Goal: Task Accomplishment & Management: Manage account settings

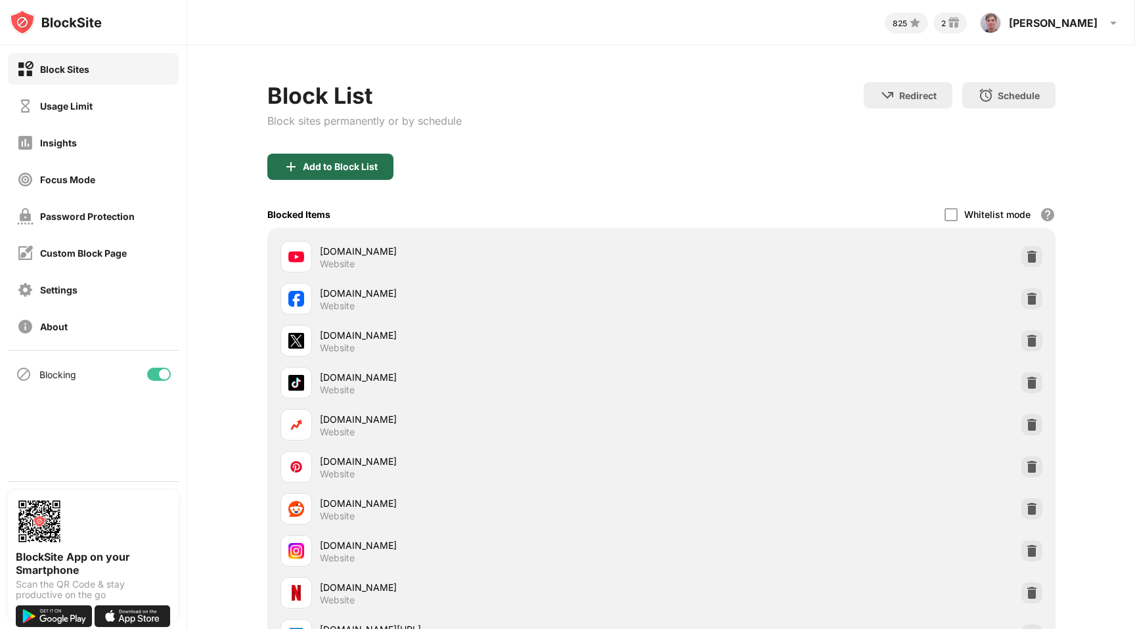
click at [377, 161] on div "Add to Block List" at bounding box center [330, 167] width 126 height 26
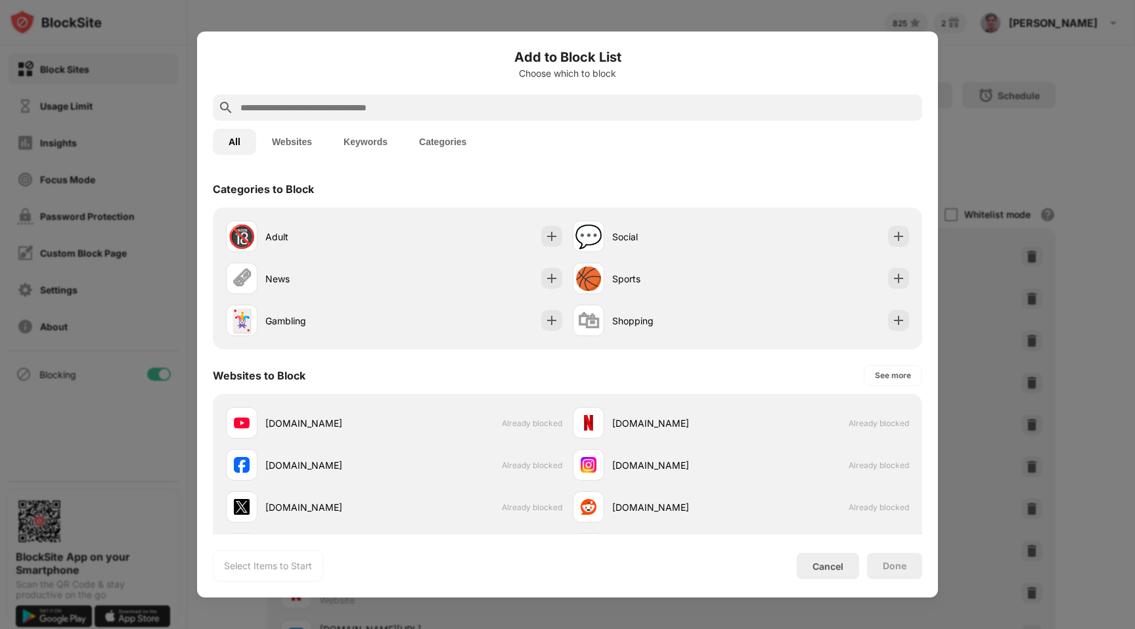
click at [526, 106] on input "text" at bounding box center [578, 108] width 678 height 16
paste input "****"
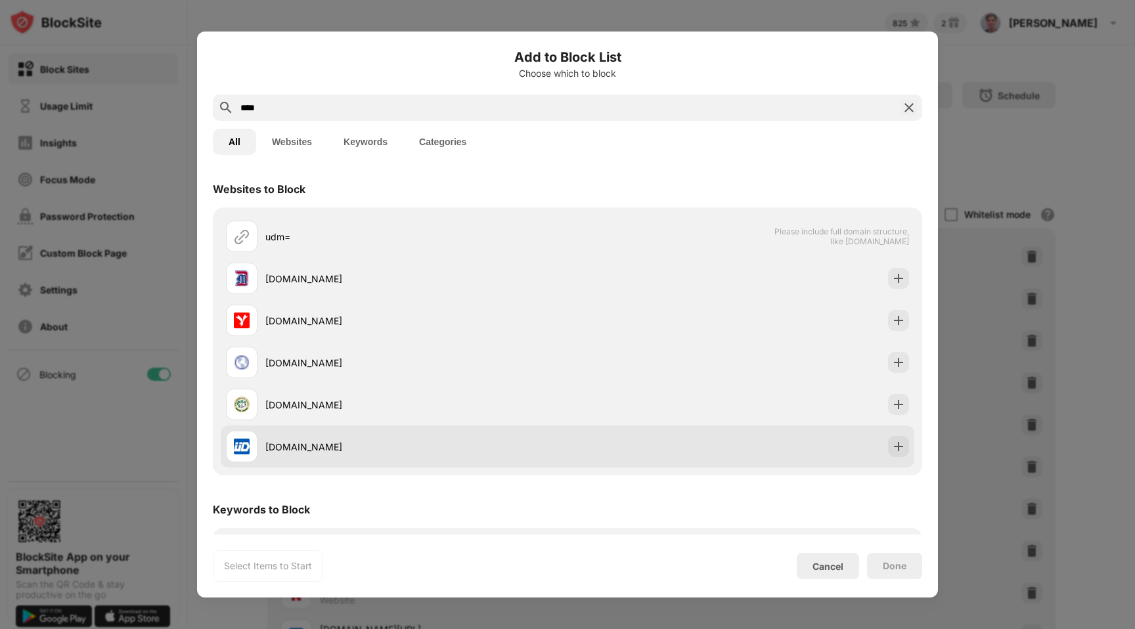
scroll to position [51, 0]
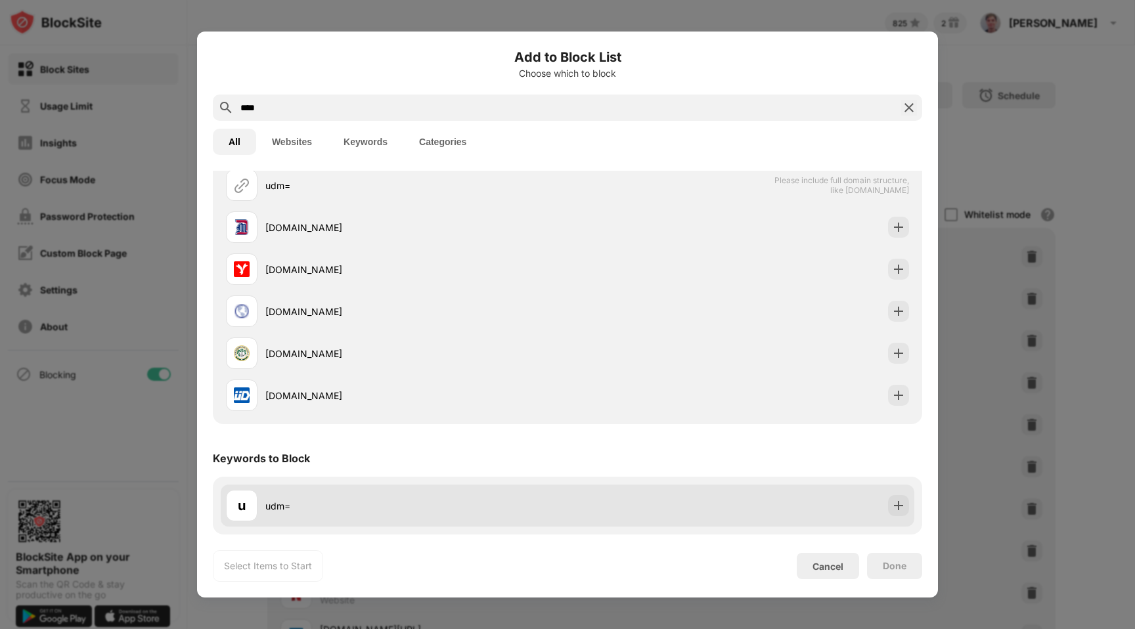
type input "****"
click at [904, 502] on img at bounding box center [898, 505] width 13 height 13
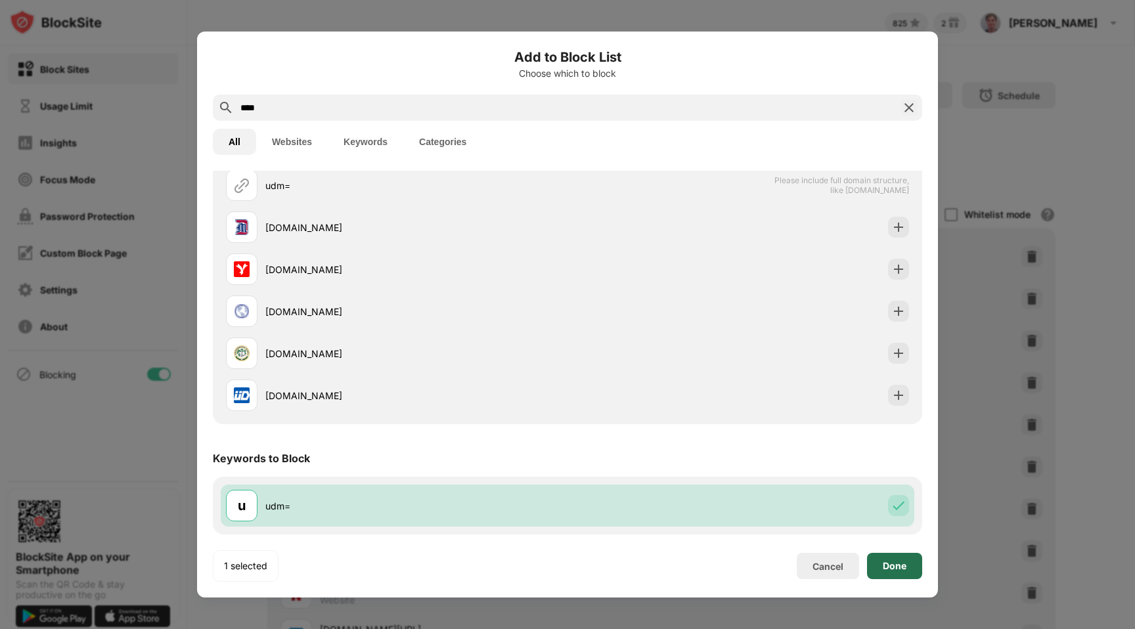
click at [894, 571] on div "Done" at bounding box center [895, 566] width 24 height 11
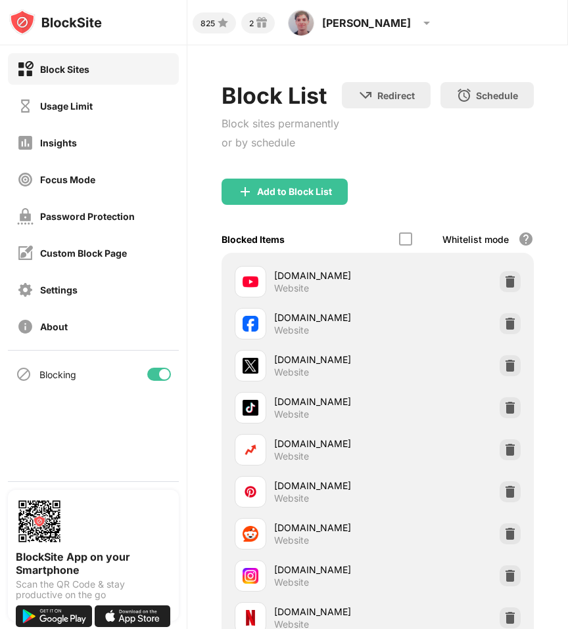
click at [294, 434] on div "buzzfeed.com Website" at bounding box center [377, 450] width 296 height 42
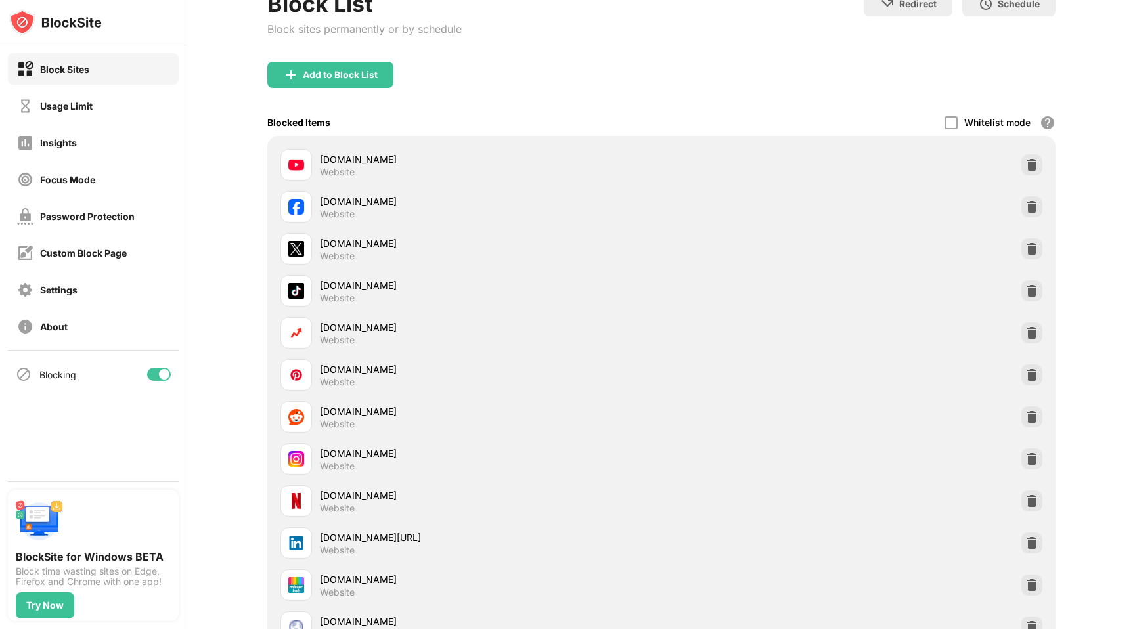
scroll to position [0, 0]
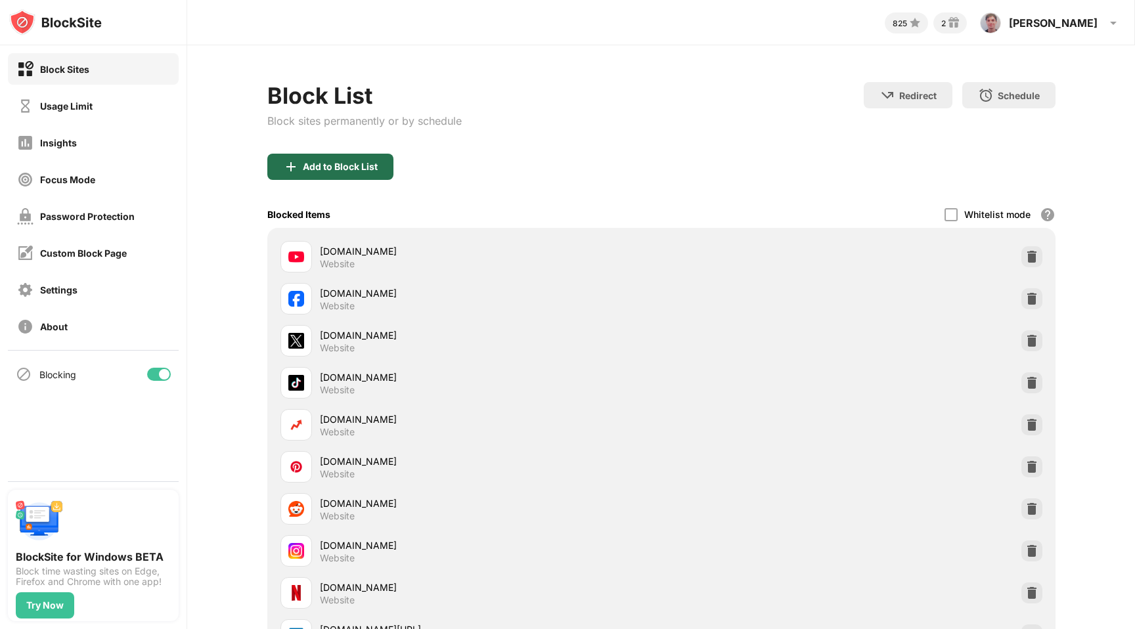
click at [371, 154] on div "Add to Block List" at bounding box center [330, 167] width 126 height 26
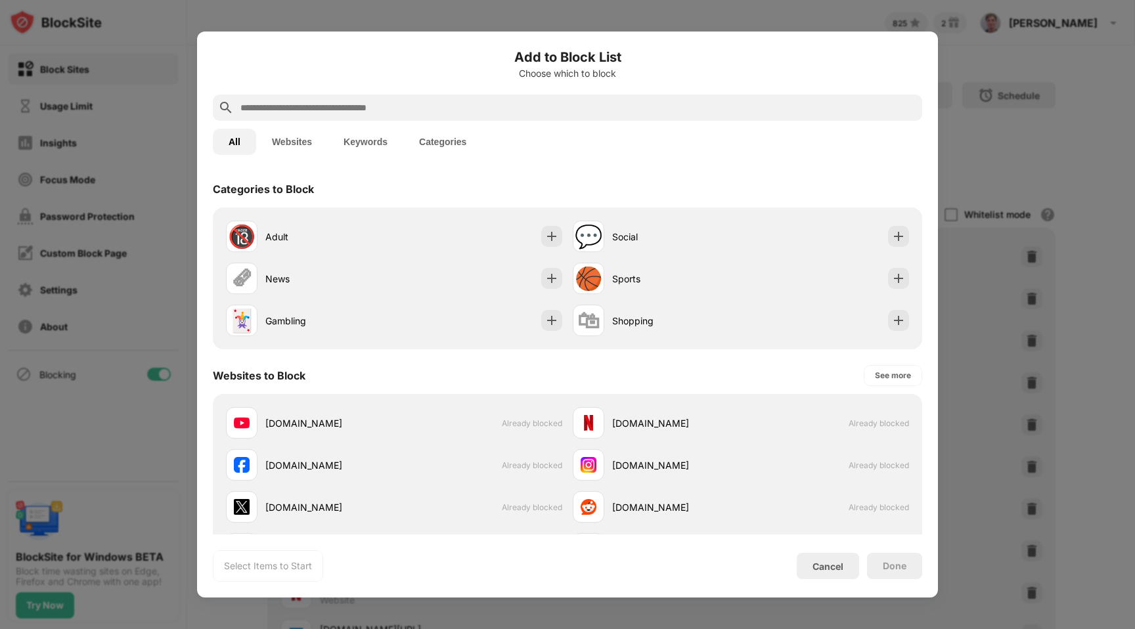
click at [391, 110] on input "text" at bounding box center [578, 108] width 678 height 16
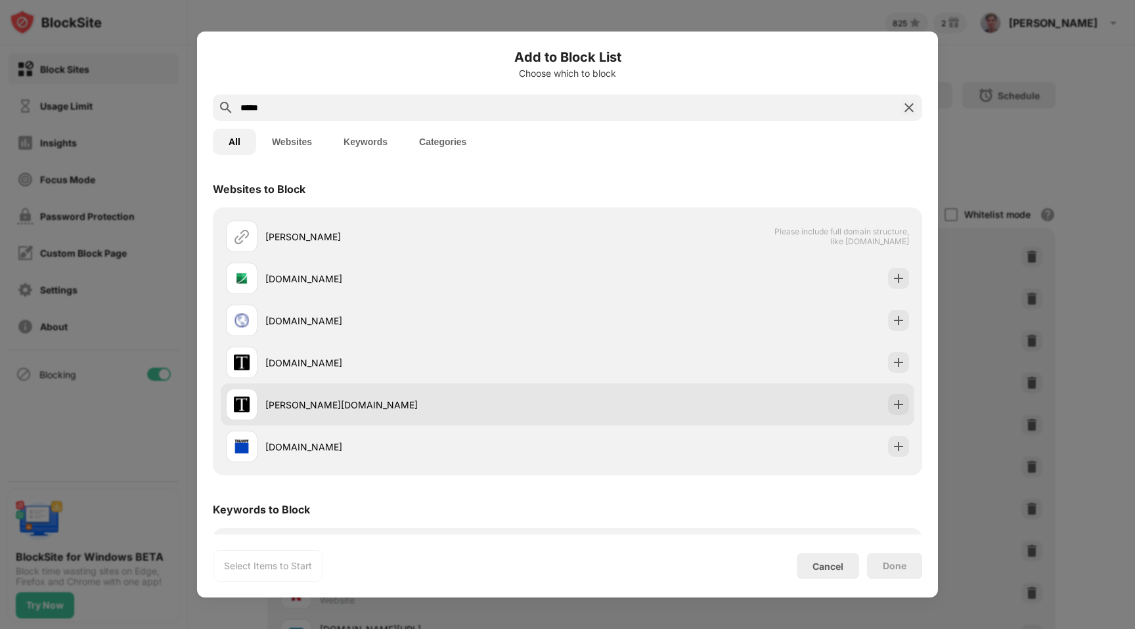
scroll to position [51, 0]
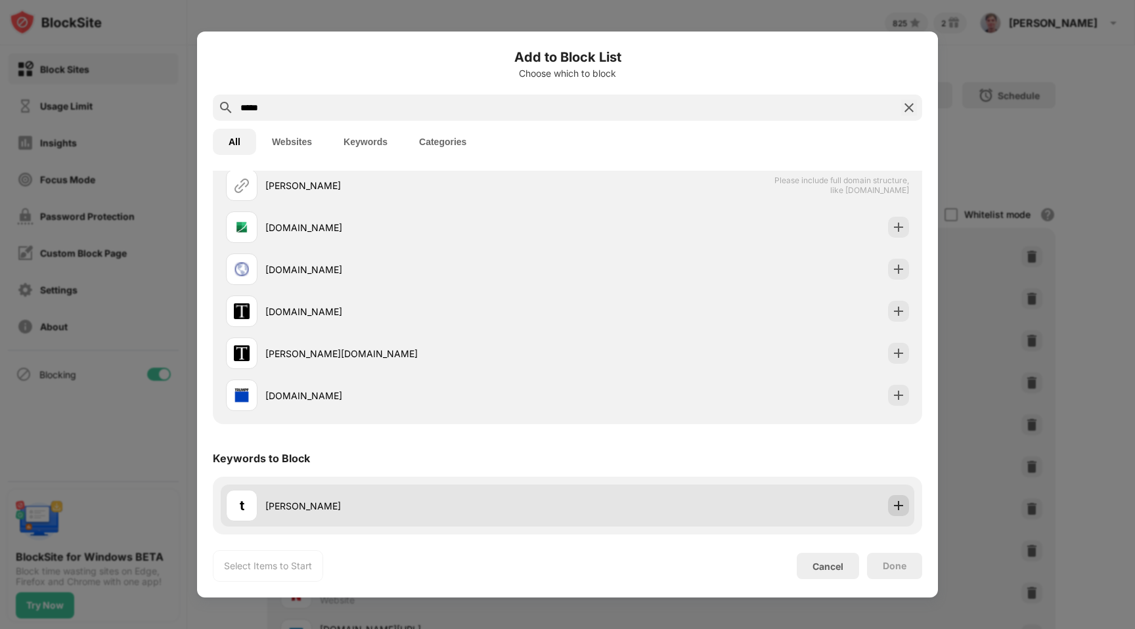
type input "*****"
click at [901, 496] on div at bounding box center [898, 505] width 21 height 21
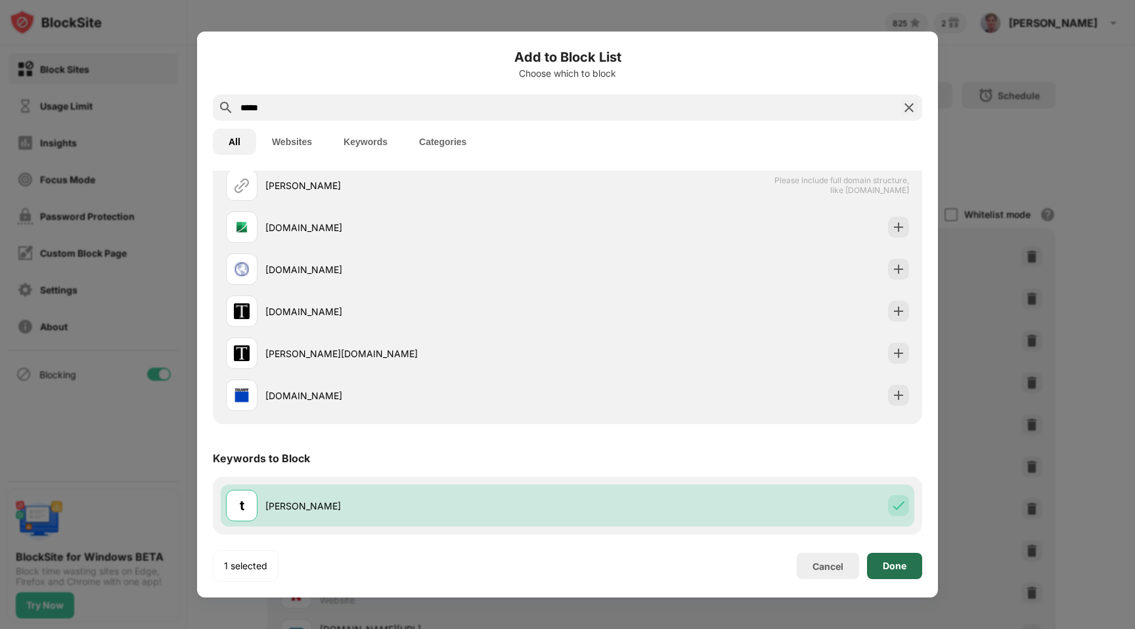
click at [884, 559] on div "Done" at bounding box center [894, 566] width 55 height 26
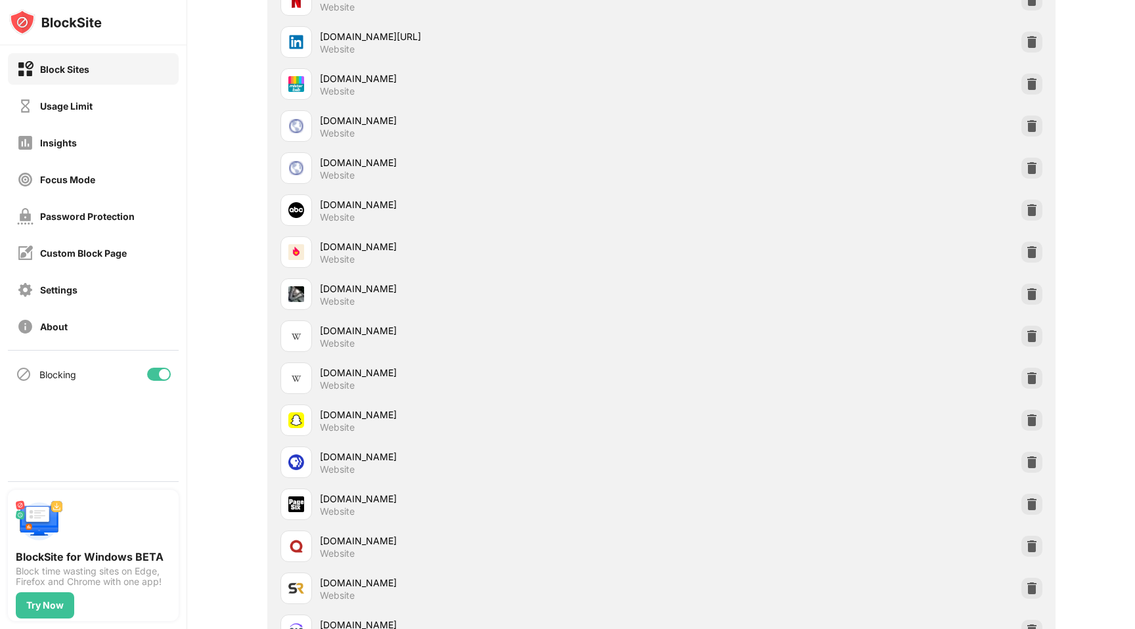
scroll to position [0, 0]
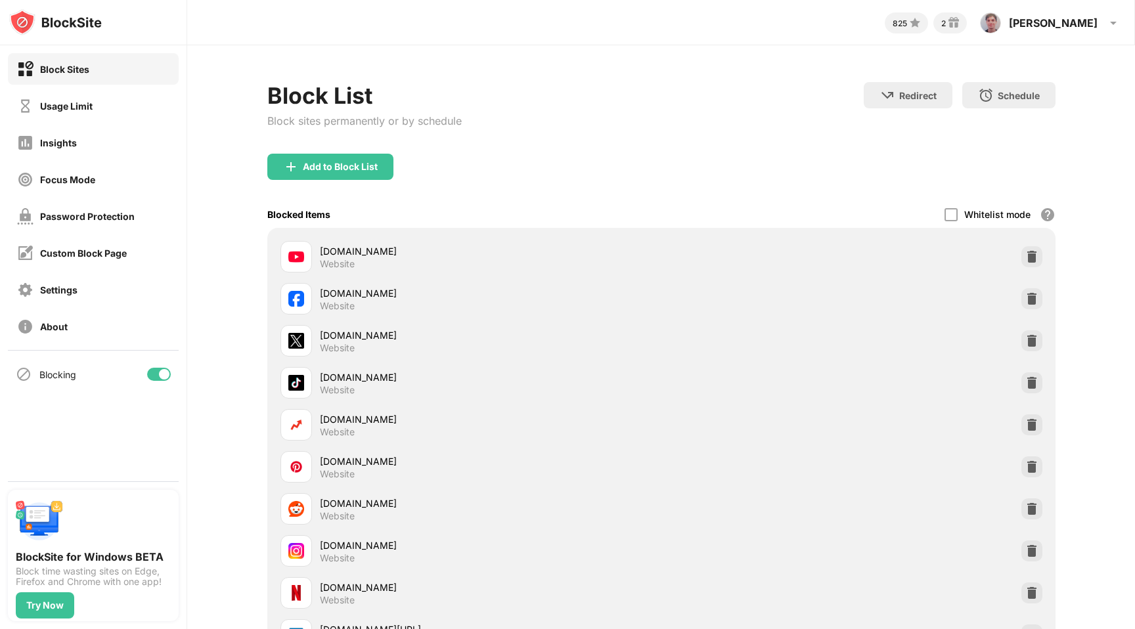
click at [367, 179] on div "Add to Block List" at bounding box center [661, 177] width 788 height 47
click at [367, 175] on div "Add to Block List" at bounding box center [330, 167] width 126 height 26
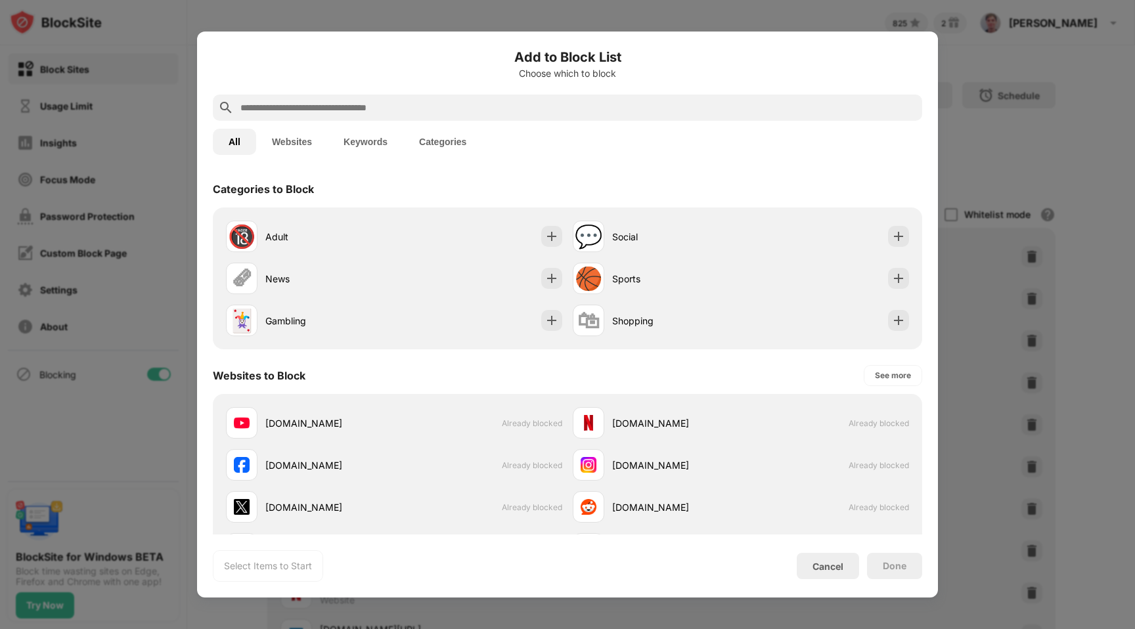
click at [391, 114] on input "text" at bounding box center [578, 108] width 678 height 16
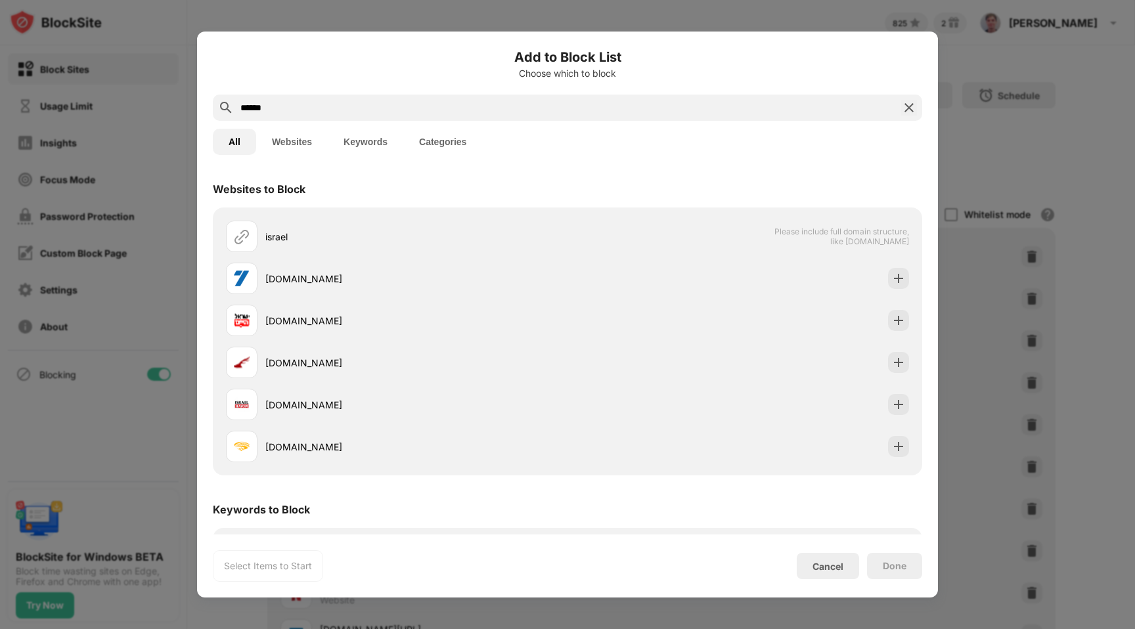
click at [344, 150] on button "Keywords" at bounding box center [366, 142] width 76 height 26
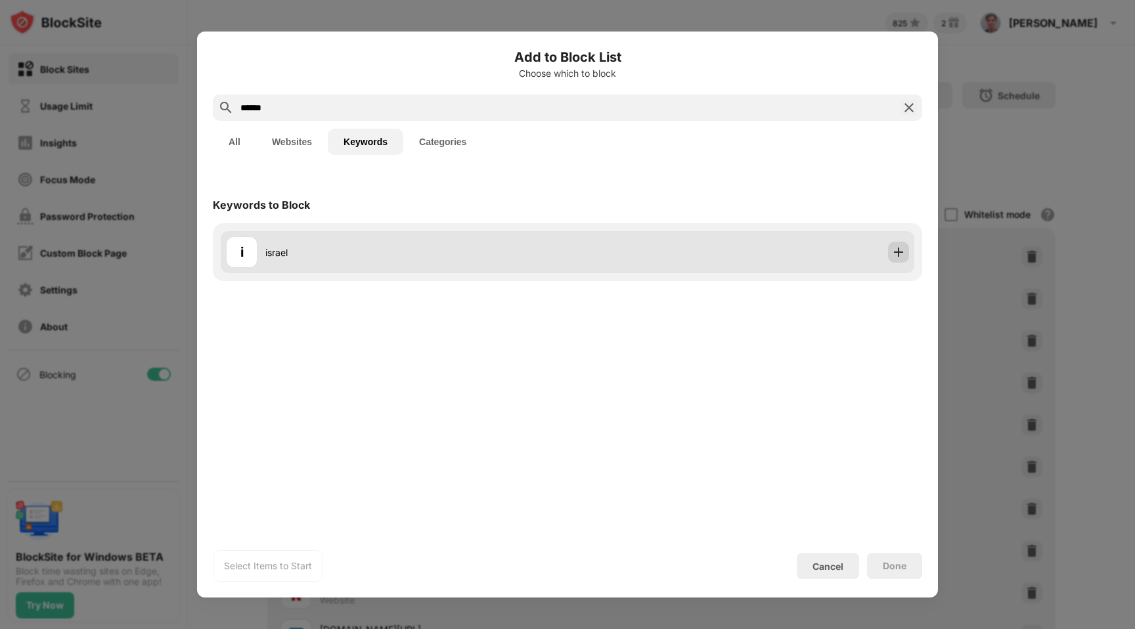
click at [909, 254] on div "i israel" at bounding box center [568, 252] width 694 height 42
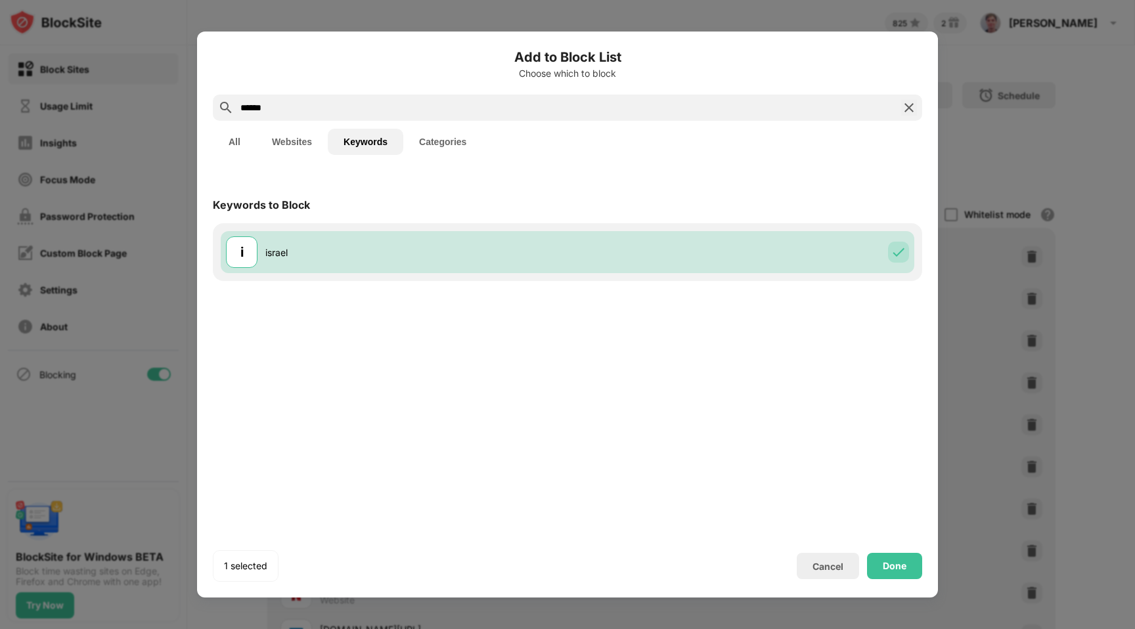
click at [710, 114] on input "******" at bounding box center [567, 108] width 657 height 16
click at [710, 114] on input "*" at bounding box center [567, 108] width 657 height 16
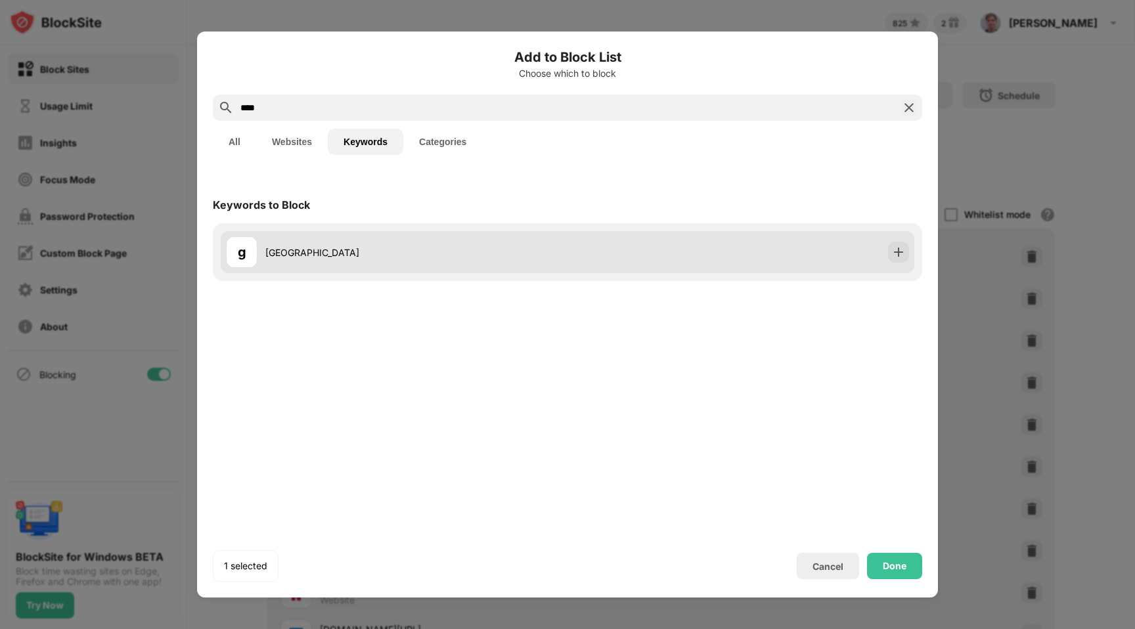
type input "****"
click at [890, 246] on div at bounding box center [898, 252] width 21 height 21
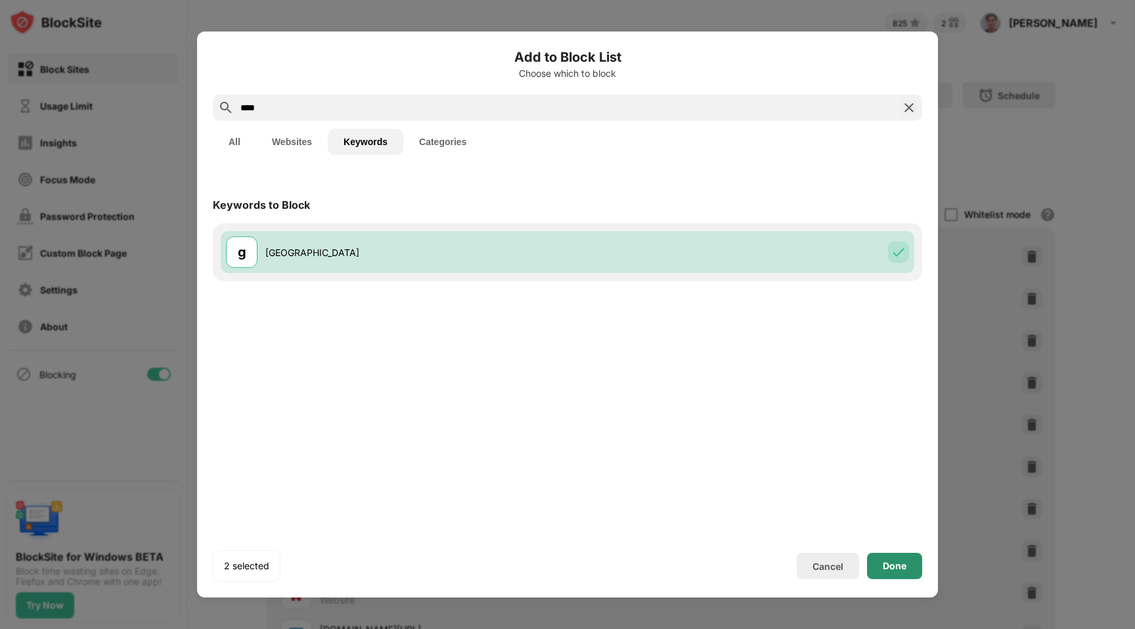
click at [890, 572] on div "Done" at bounding box center [895, 566] width 24 height 11
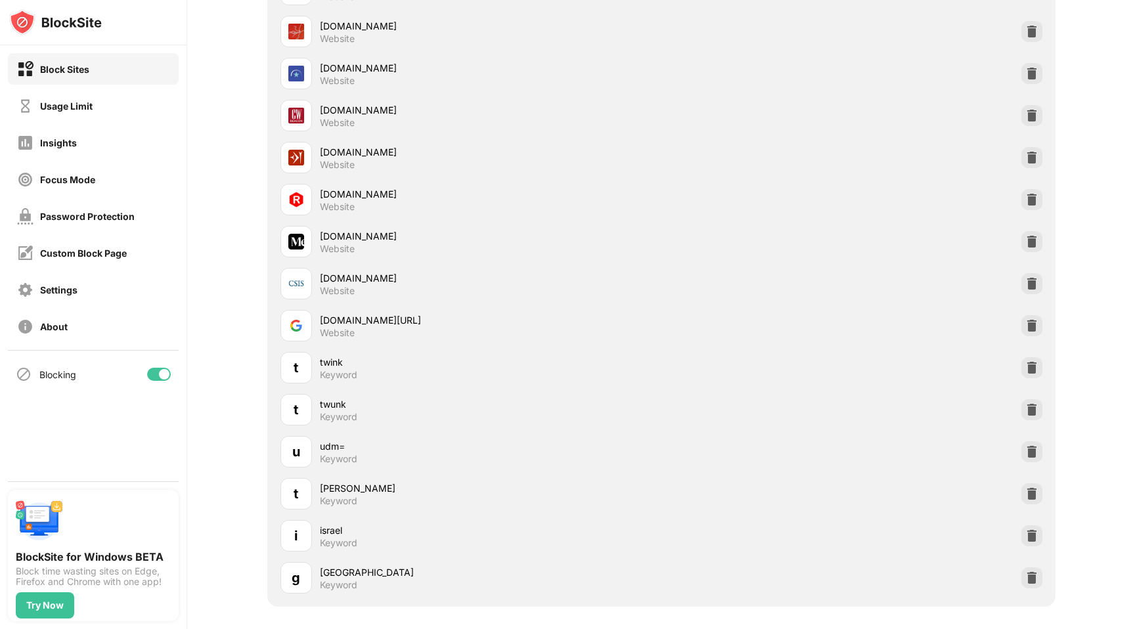
scroll to position [1524, 0]
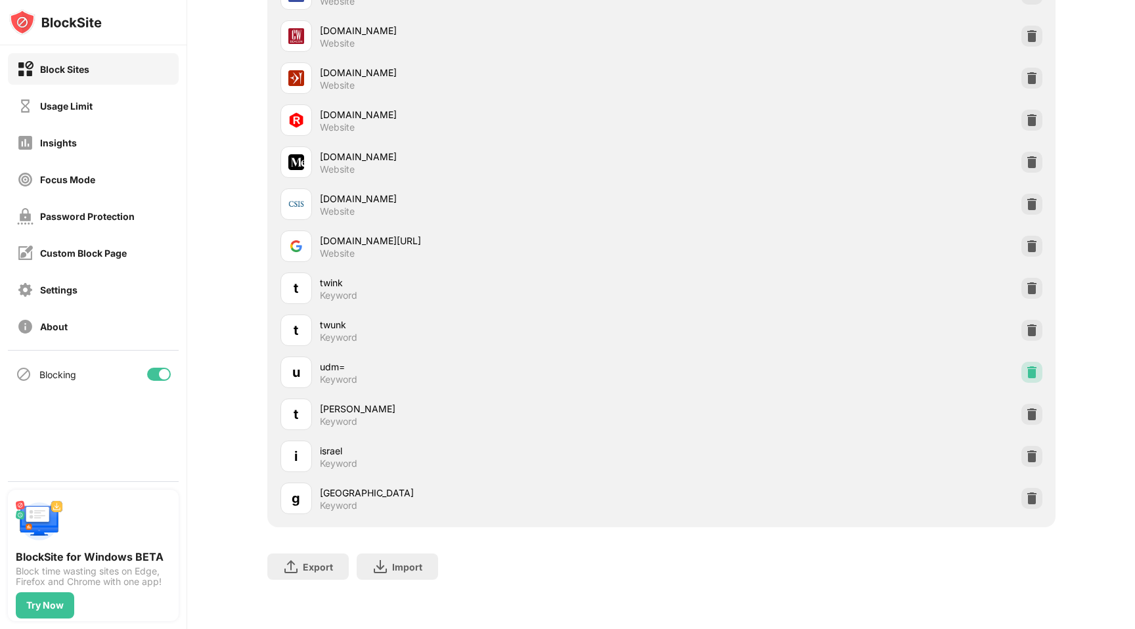
click at [1026, 369] on img at bounding box center [1032, 372] width 13 height 13
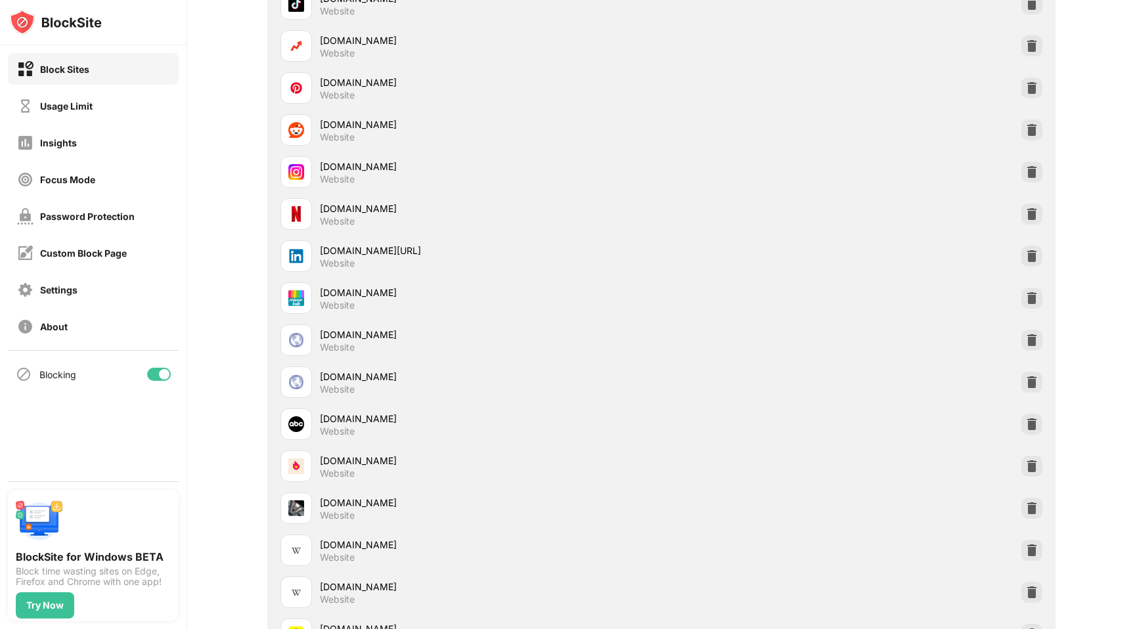
scroll to position [0, 0]
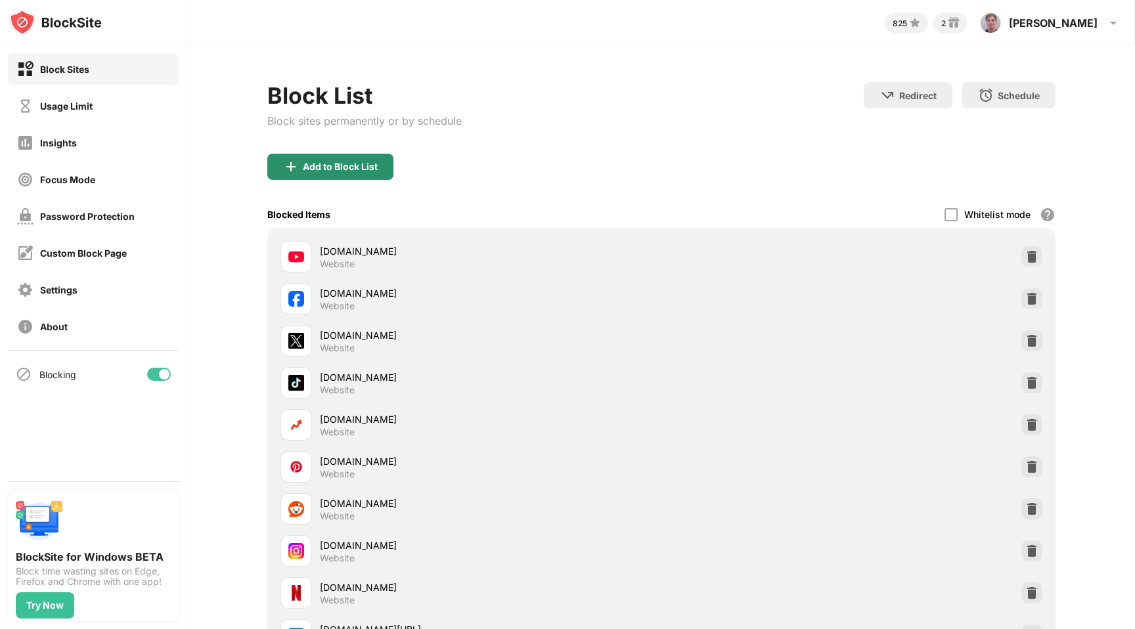
click at [317, 162] on div "Add to Block List" at bounding box center [340, 167] width 75 height 11
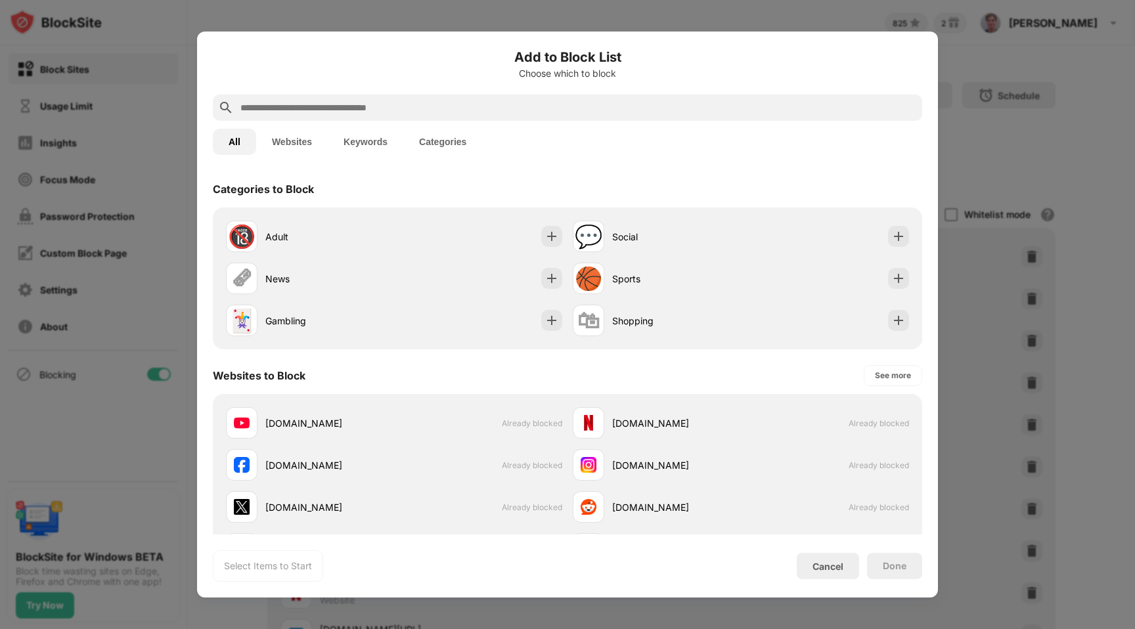
click at [316, 114] on input "text" at bounding box center [578, 108] width 678 height 16
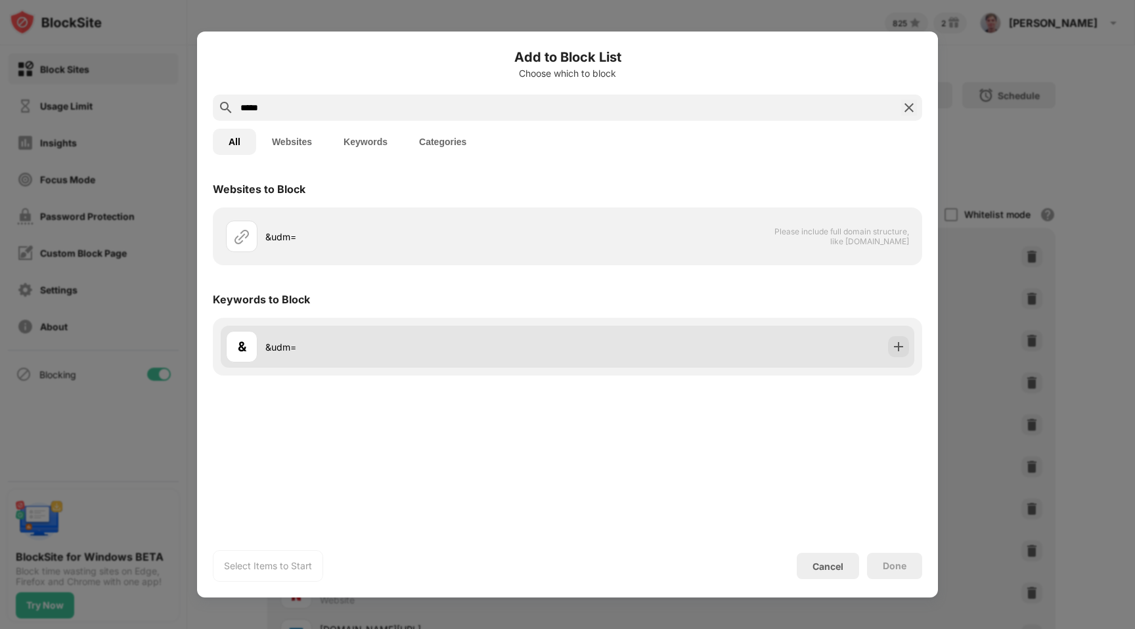
type input "*****"
click at [903, 345] on img at bounding box center [898, 346] width 13 height 13
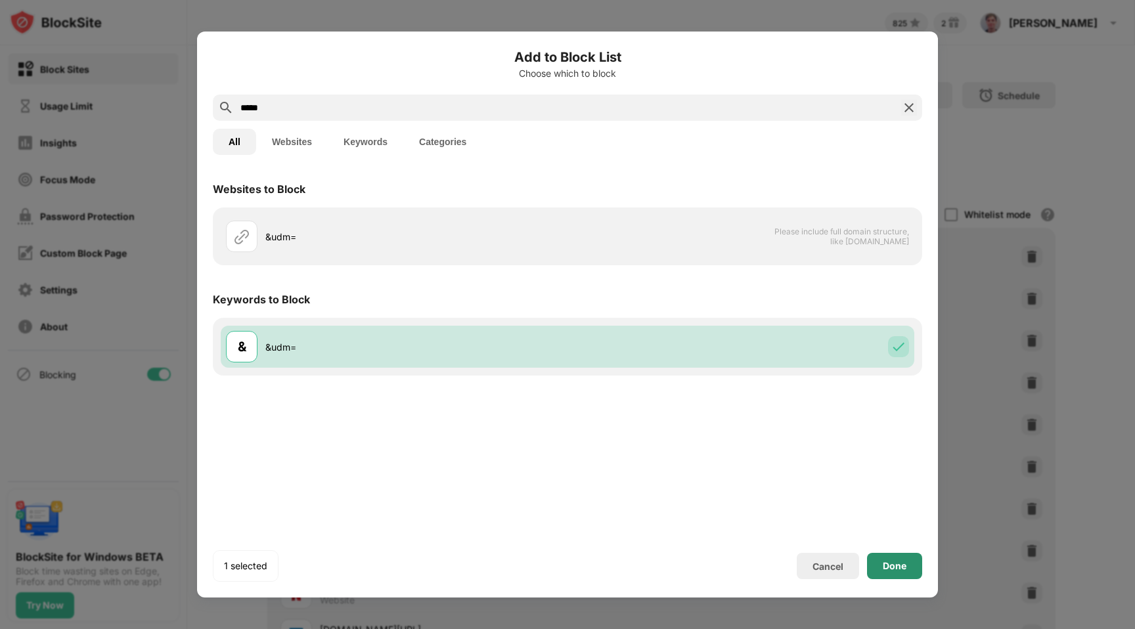
click at [907, 573] on div "Done" at bounding box center [894, 566] width 55 height 26
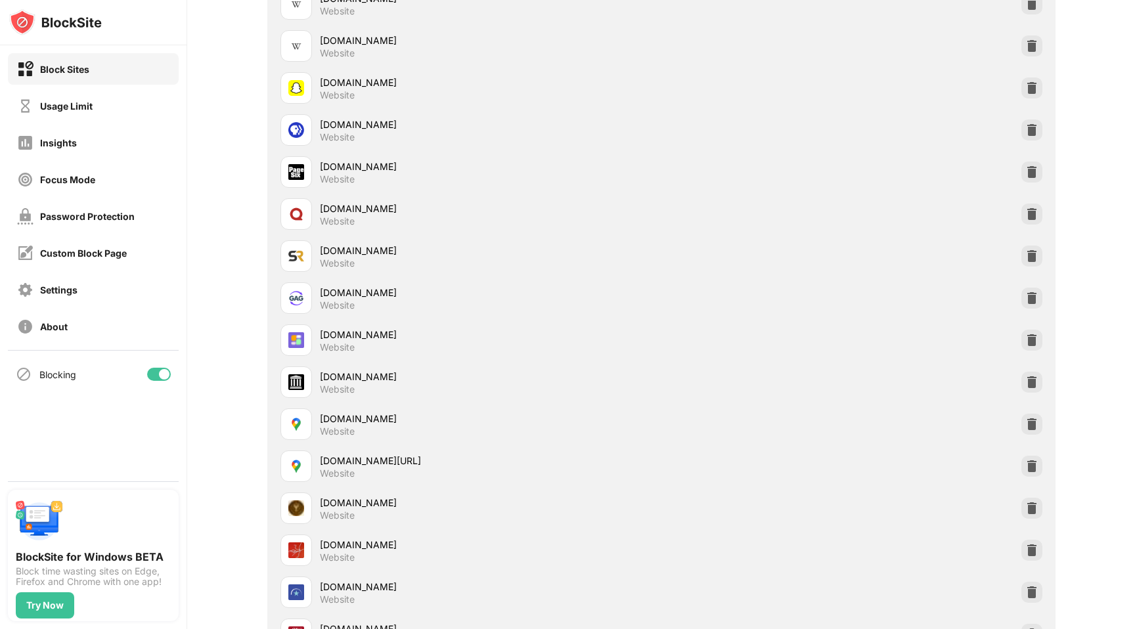
scroll to position [1524, 0]
